Goal: Obtain resource: Download file/media

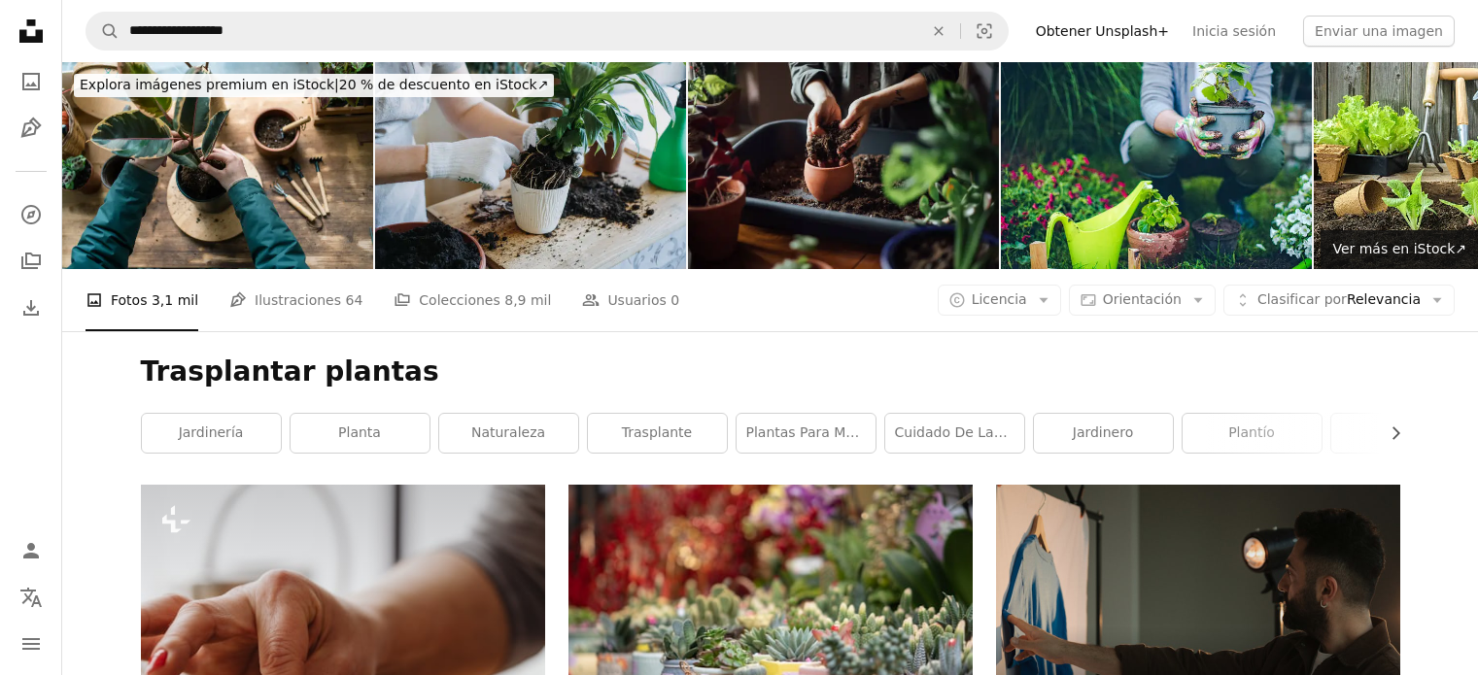
scroll to position [4424, 0]
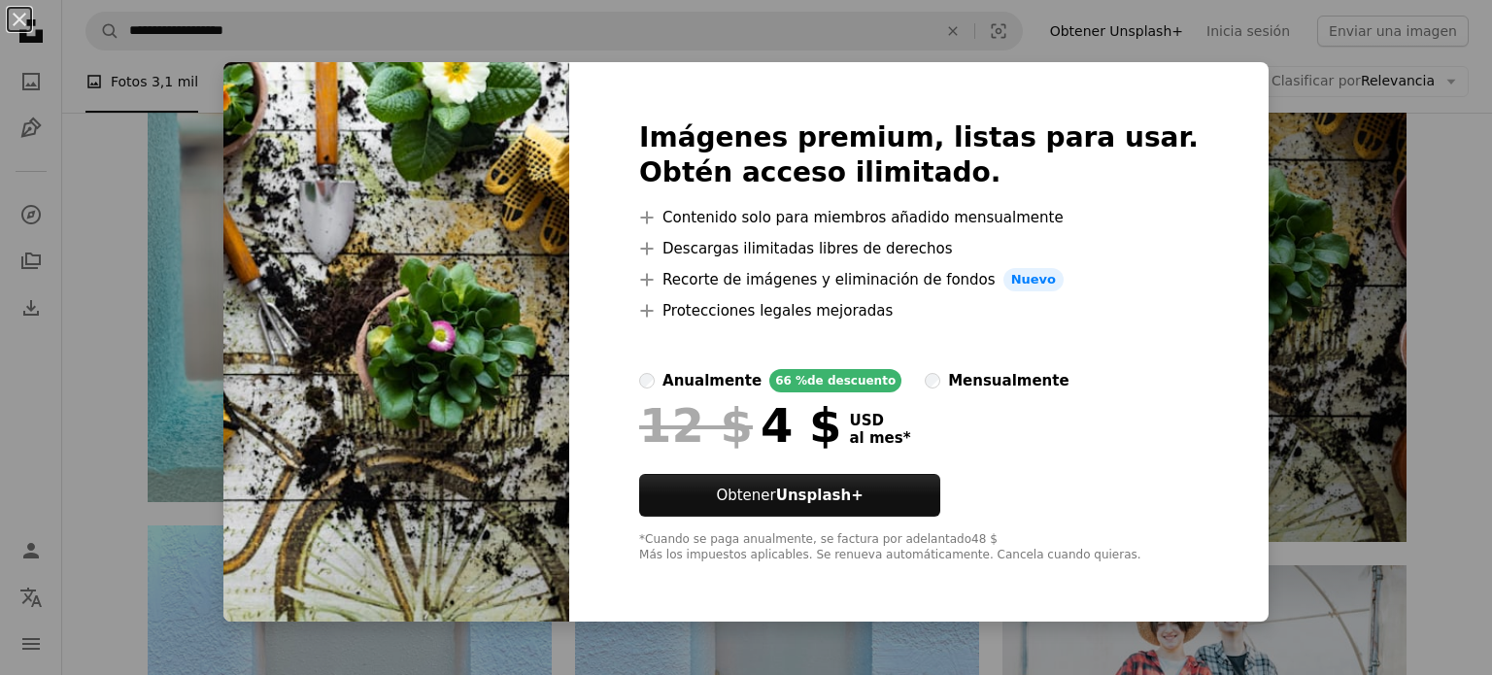
click at [1446, 201] on div "An X shape Imágenes premium, listas para usar. Obtén acceso ilimitado. A plus s…" at bounding box center [746, 337] width 1492 height 675
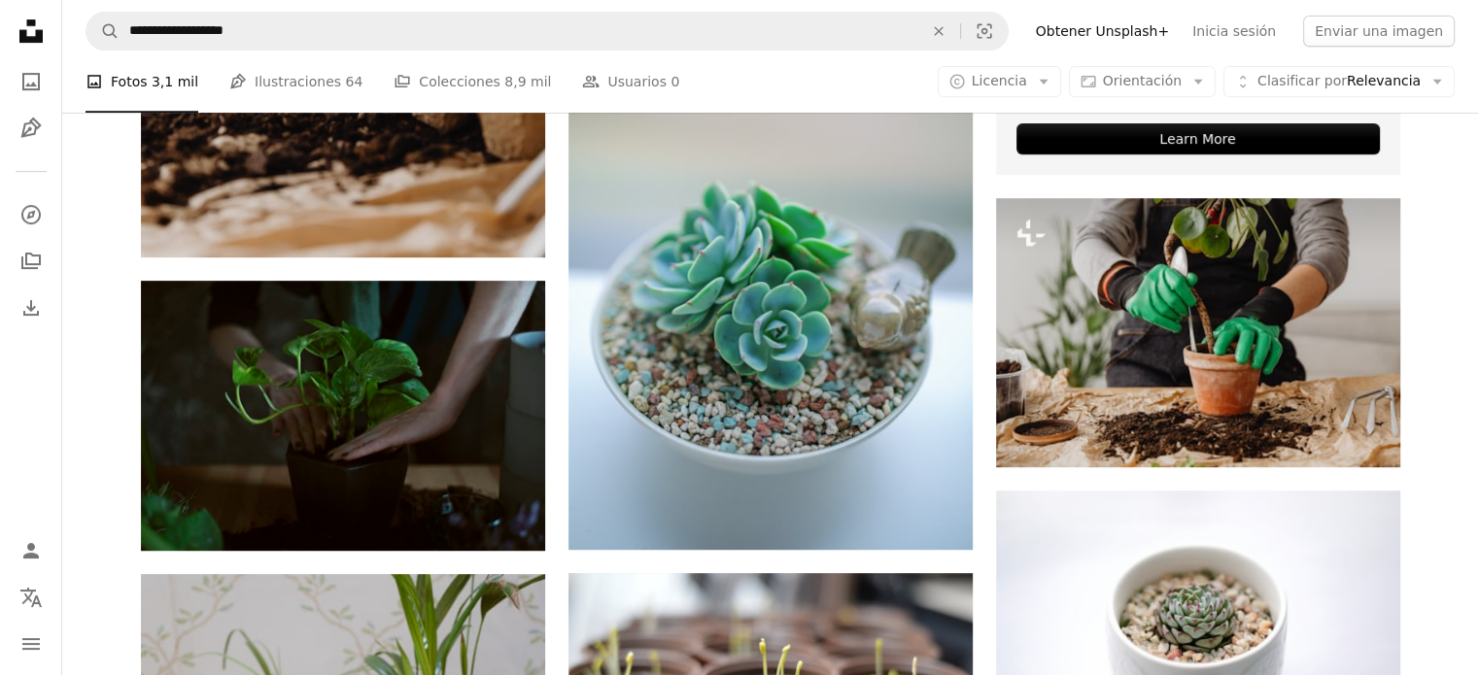
scroll to position [829, 0]
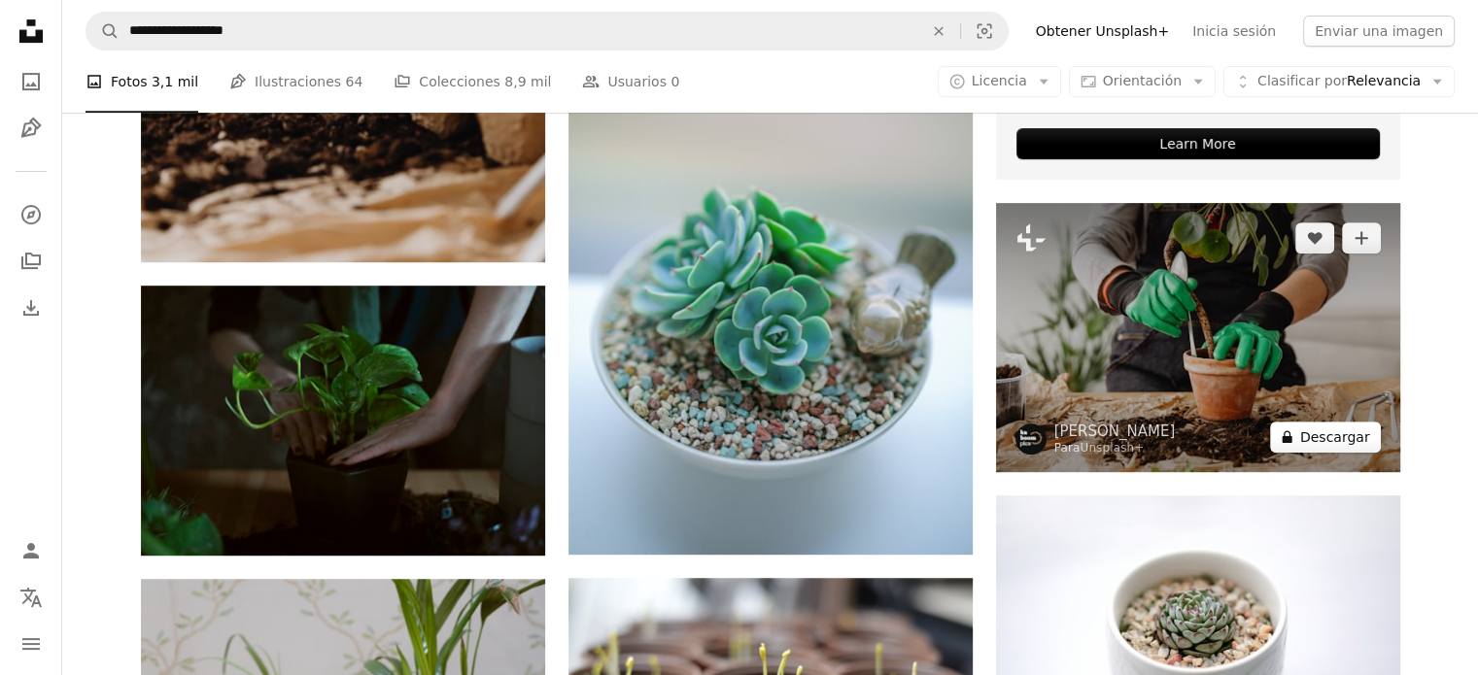
click at [1325, 428] on button "A lock Descargar" at bounding box center [1325, 437] width 111 height 31
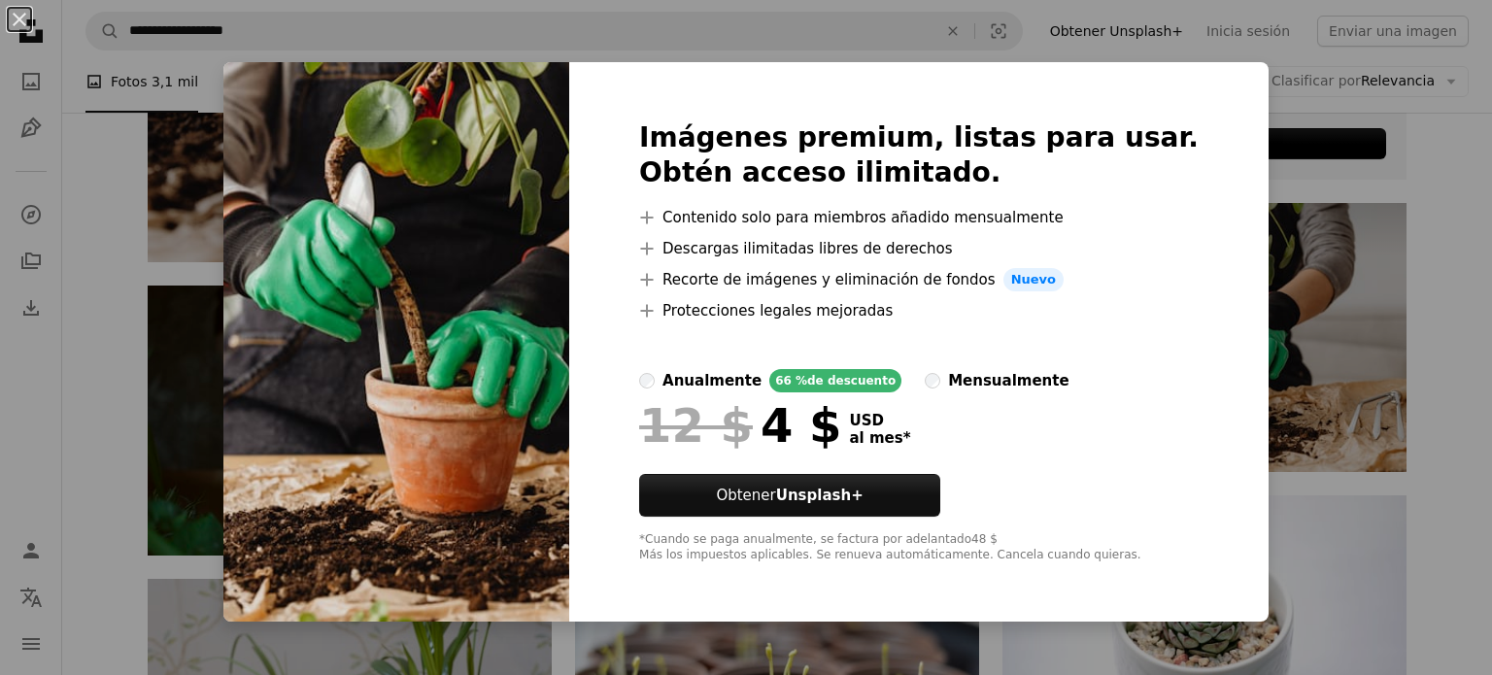
click at [1448, 287] on div "An X shape Imágenes premium, listas para usar. Obtén acceso ilimitado. A plus s…" at bounding box center [746, 337] width 1492 height 675
